Goal: Information Seeking & Learning: Learn about a topic

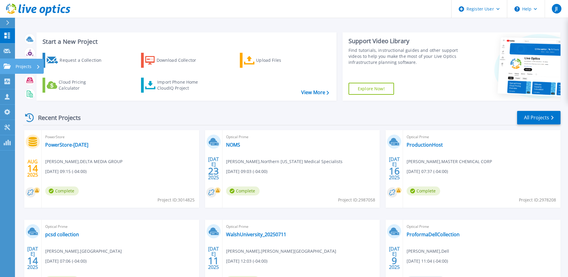
click at [17, 65] on p "Projects" at bounding box center [24, 67] width 16 height 16
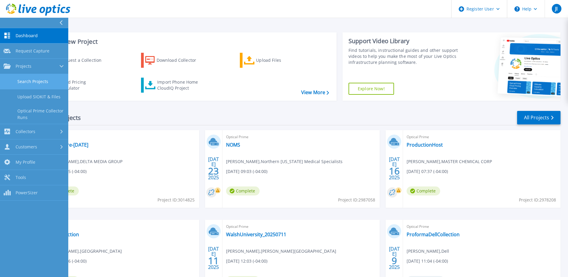
click at [39, 80] on link "Search Projects" at bounding box center [34, 81] width 68 height 15
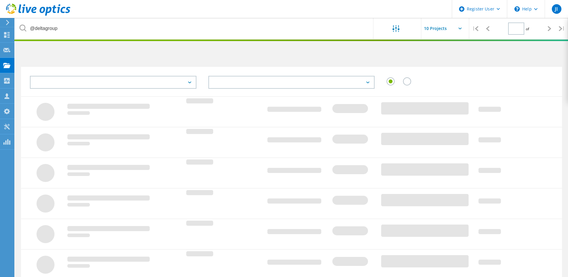
type input "1"
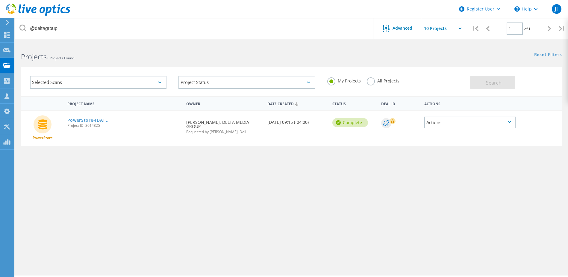
click at [372, 82] on label "All Projects" at bounding box center [383, 80] width 33 height 6
click at [0, 0] on input "All Projects" at bounding box center [0, 0] width 0 height 0
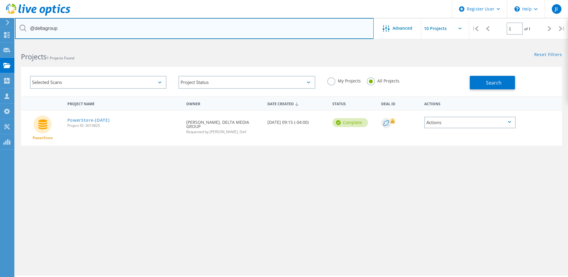
click at [145, 26] on input "@deltagroup" at bounding box center [194, 28] width 359 height 21
click at [99, 32] on input "@@" at bounding box center [194, 28] width 359 height 21
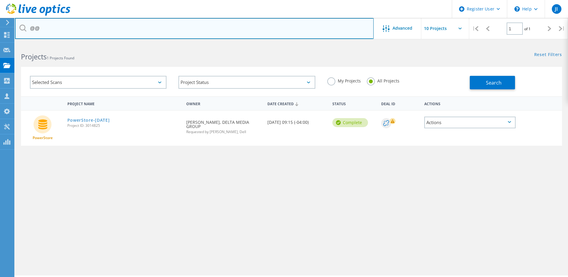
paste input "[EMAIL_ADDRESS][DOMAIN_NAME]"
type input "[EMAIL_ADDRESS][DOMAIN_NAME]"
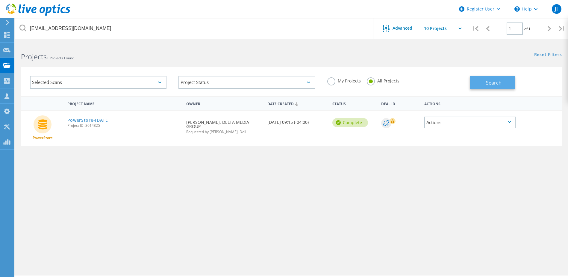
click at [492, 83] on span "Search" at bounding box center [494, 82] width 16 height 7
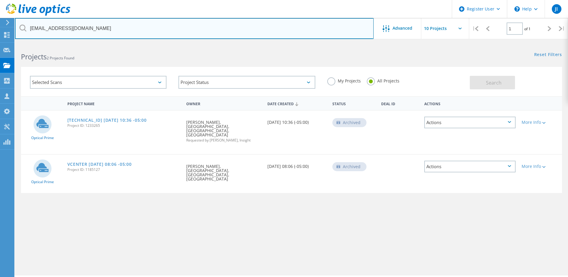
click at [291, 33] on input "[EMAIL_ADDRESS][DOMAIN_NAME]" at bounding box center [194, 28] width 359 height 21
click at [289, 32] on input "text" at bounding box center [194, 28] width 359 height 21
paste input "[EMAIL_ADDRESS][DOMAIN_NAME]"
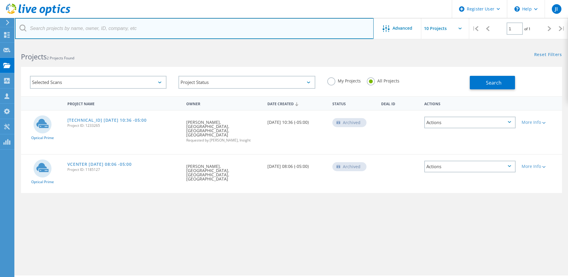
type input "[EMAIL_ADDRESS][DOMAIN_NAME]"
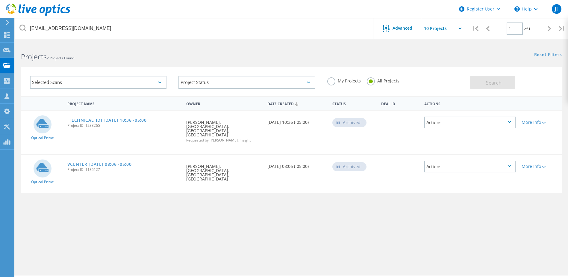
click at [336, 79] on label "My Projects" at bounding box center [344, 80] width 34 height 6
click at [0, 0] on input "My Projects" at bounding box center [0, 0] width 0 height 0
click at [372, 81] on label "All Projects" at bounding box center [383, 80] width 33 height 6
click at [0, 0] on input "All Projects" at bounding box center [0, 0] width 0 height 0
click at [5, 64] on icon at bounding box center [6, 66] width 7 height 6
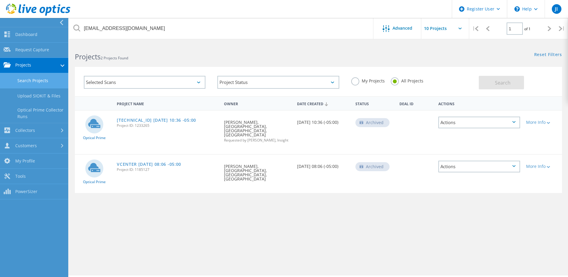
click at [39, 78] on link "Search Projects" at bounding box center [34, 80] width 68 height 15
click at [41, 93] on link "Upload SIOKIT & Files" at bounding box center [34, 95] width 68 height 15
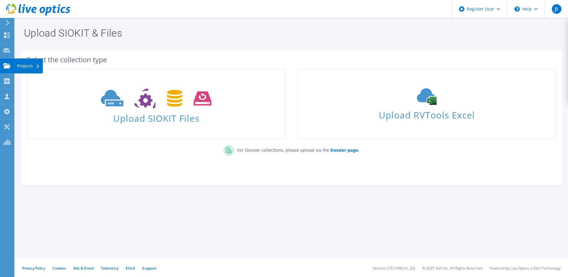
click at [25, 65] on div "Projects" at bounding box center [28, 65] width 29 height 15
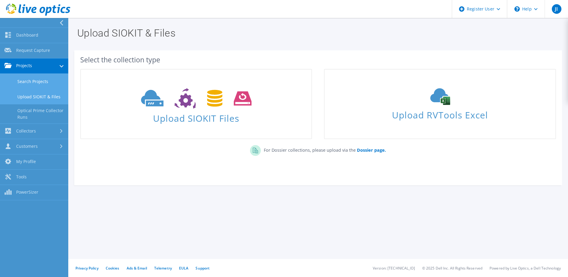
click at [36, 82] on link "Search Projects" at bounding box center [34, 81] width 68 height 15
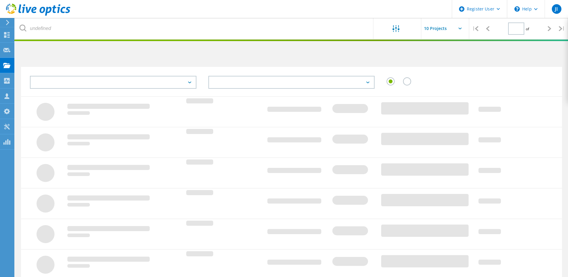
type input "1"
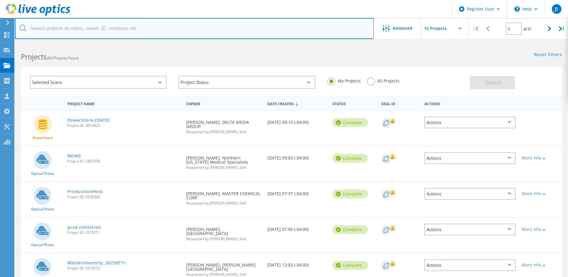
click at [121, 32] on input "text" at bounding box center [194, 28] width 359 height 21
paste input "[EMAIL_ADDRESS][DOMAIN_NAME]"
type input "[EMAIL_ADDRESS][DOMAIN_NAME]"
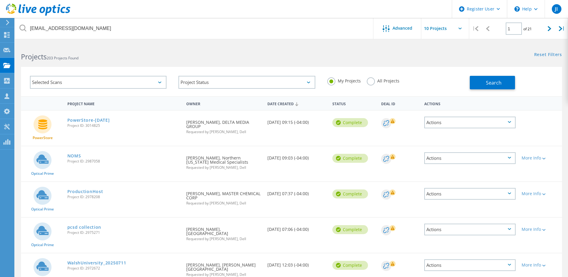
click at [370, 82] on label "All Projects" at bounding box center [383, 80] width 33 height 6
click at [0, 0] on input "All Projects" at bounding box center [0, 0] width 0 height 0
click at [482, 83] on button "Search" at bounding box center [492, 82] width 45 height 13
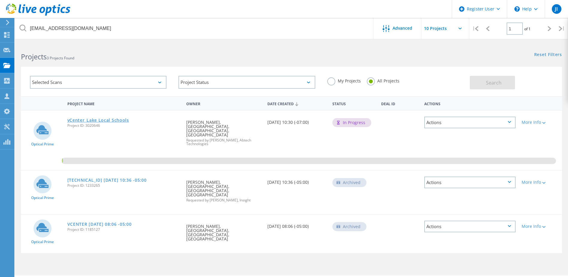
click at [99, 119] on link "vCenter_Lake Local Schools" at bounding box center [98, 120] width 62 height 4
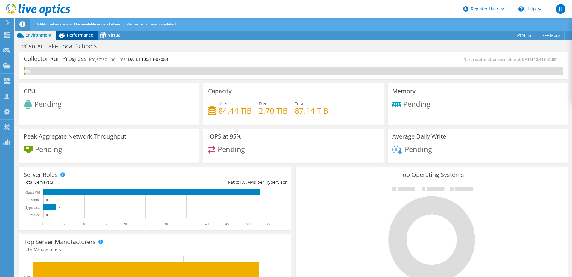
click at [81, 33] on span "Performance" at bounding box center [80, 35] width 26 height 6
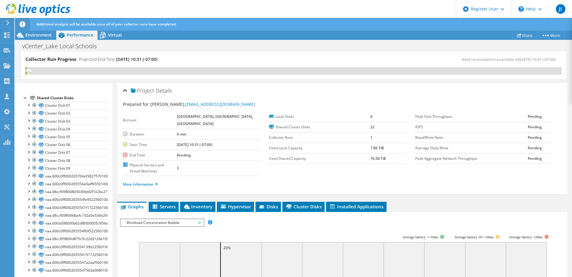
scroll to position [73, 0]
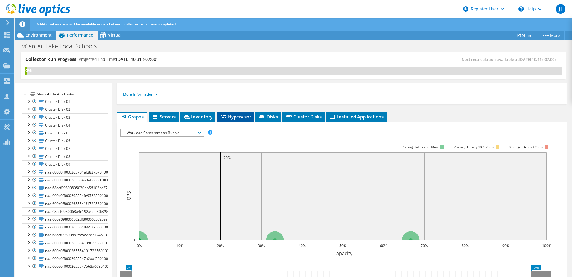
click at [241, 119] on span "Hypervisor" at bounding box center [235, 116] width 31 height 6
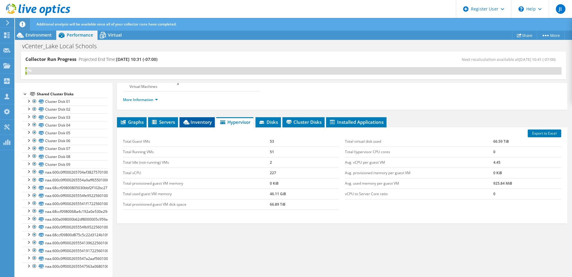
click at [209, 124] on span "Inventory" at bounding box center [197, 122] width 29 height 6
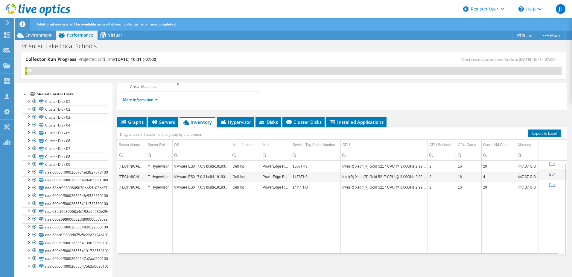
scroll to position [2, 0]
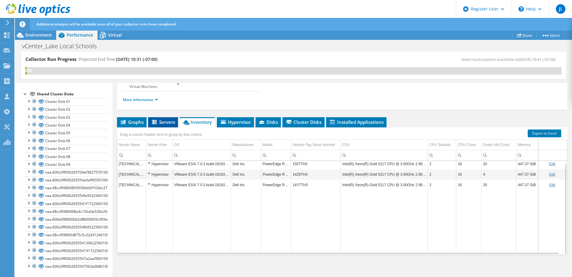
click at [168, 124] on span "Servers" at bounding box center [163, 122] width 24 height 6
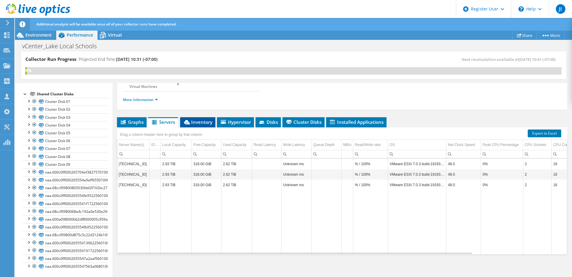
click at [199, 124] on span "Inventory" at bounding box center [197, 122] width 29 height 6
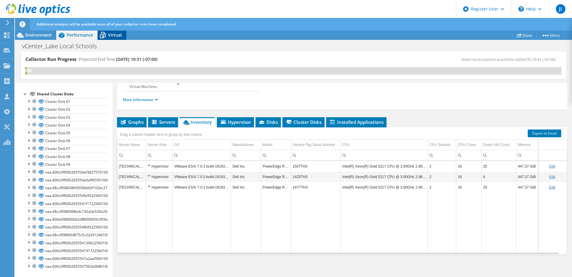
click at [117, 34] on span "Virtual" at bounding box center [115, 35] width 14 height 6
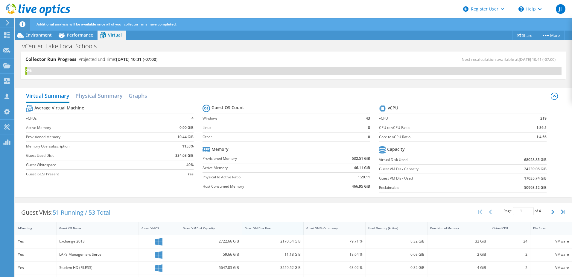
click at [274, 234] on div "Guest VM Disk Used" at bounding box center [273, 228] width 62 height 13
click at [273, 231] on div "Guest VM Disk Used" at bounding box center [269, 227] width 54 height 9
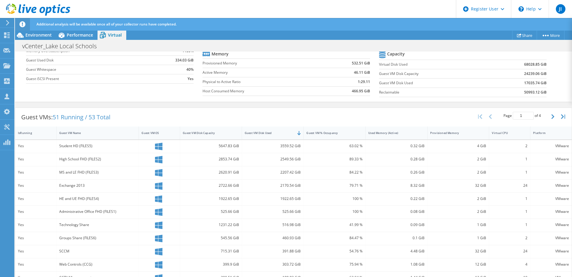
scroll to position [120, 0]
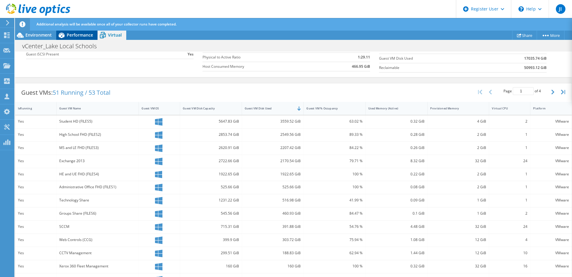
click at [82, 35] on span "Performance" at bounding box center [80, 35] width 26 height 6
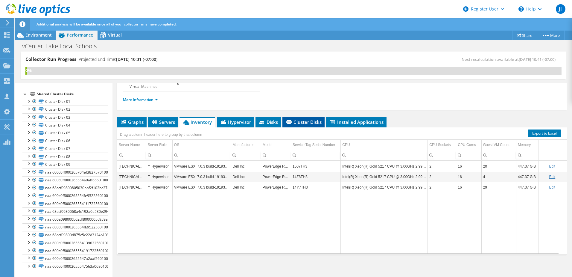
click at [304, 120] on span "Cluster Disks" at bounding box center [304, 122] width 36 height 6
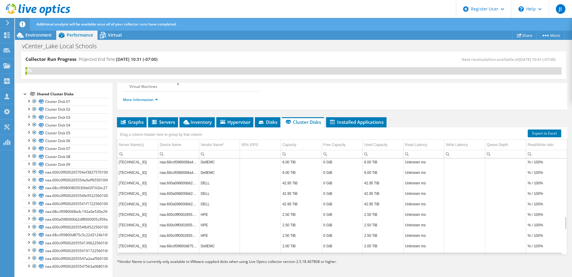
scroll to position [54, 0]
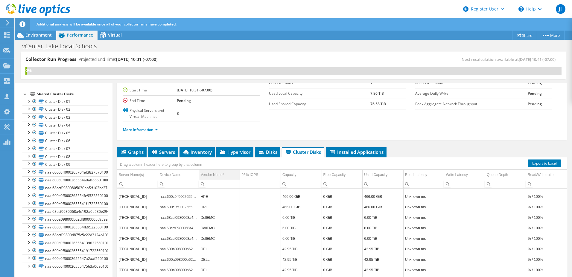
click at [211, 172] on div "Vendor Name*" at bounding box center [212, 174] width 23 height 7
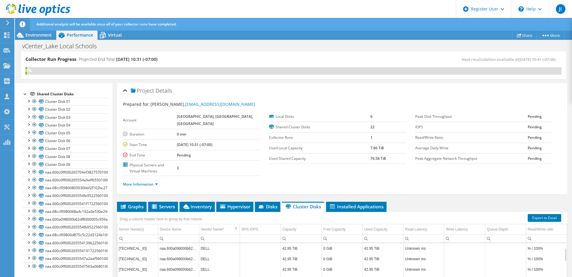
scroll to position [0, 0]
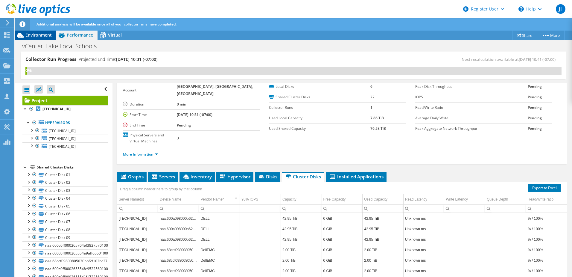
click at [42, 32] on div "Environment" at bounding box center [35, 35] width 41 height 10
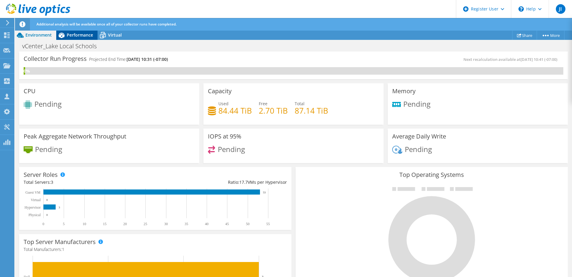
click at [71, 35] on span "Performance" at bounding box center [80, 35] width 26 height 6
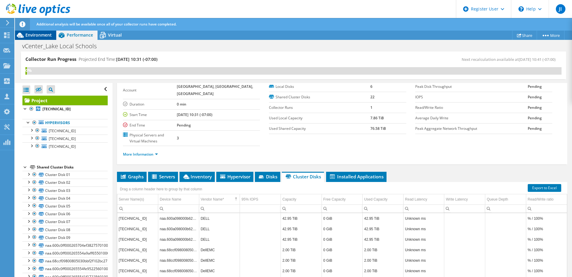
click at [45, 38] on div "Environment" at bounding box center [35, 35] width 41 height 10
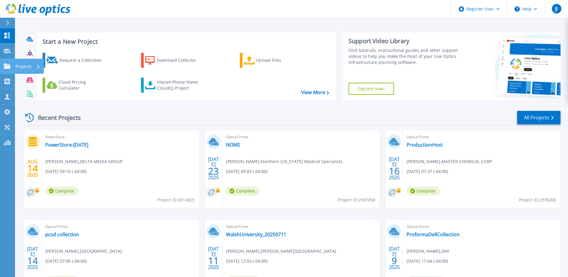
click at [12, 63] on link "Projects Projects" at bounding box center [7, 66] width 15 height 15
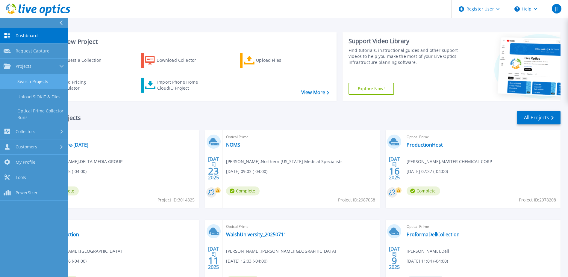
click at [32, 78] on link "Search Projects" at bounding box center [34, 81] width 68 height 15
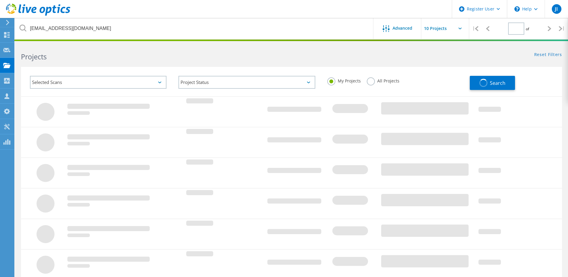
type input "1"
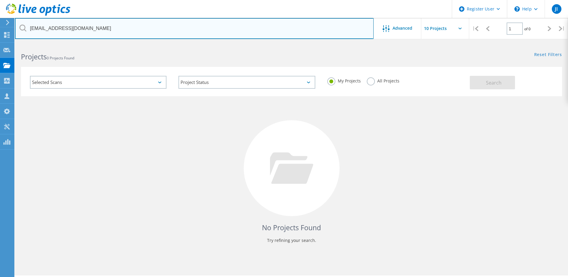
click at [121, 26] on input "[EMAIL_ADDRESS][DOMAIN_NAME]" at bounding box center [194, 28] width 359 height 21
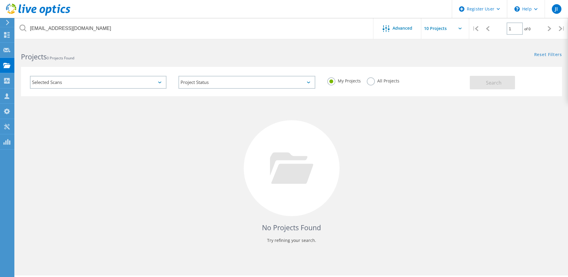
click at [369, 81] on label "All Projects" at bounding box center [383, 80] width 33 height 6
click at [0, 0] on input "All Projects" at bounding box center [0, 0] width 0 height 0
click at [492, 78] on button "Search" at bounding box center [492, 82] width 45 height 13
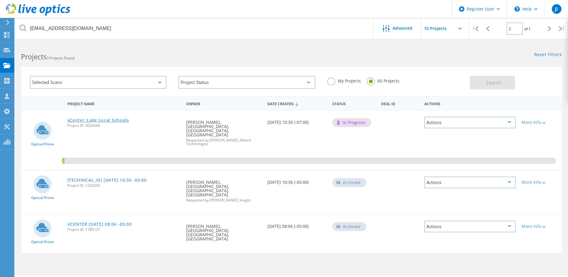
click at [119, 119] on link "vCenter_Lake Local Schools" at bounding box center [98, 120] width 62 height 4
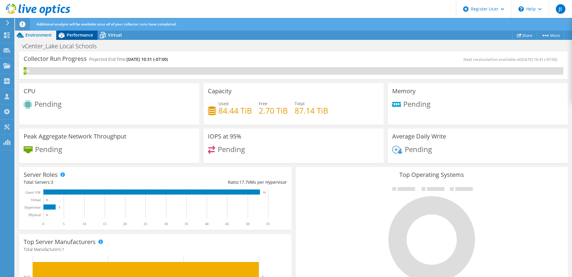
click at [89, 38] on div "Performance" at bounding box center [76, 35] width 41 height 10
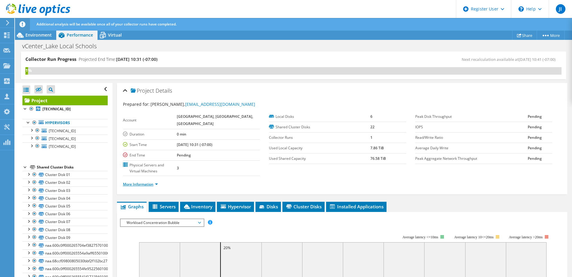
click at [157, 185] on link "More Information" at bounding box center [140, 183] width 35 height 5
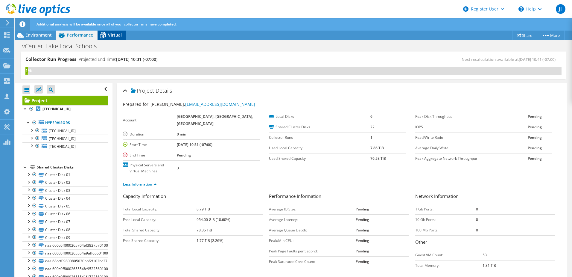
click at [110, 37] on span "Virtual" at bounding box center [115, 35] width 14 height 6
